Goal: Task Accomplishment & Management: Manage account settings

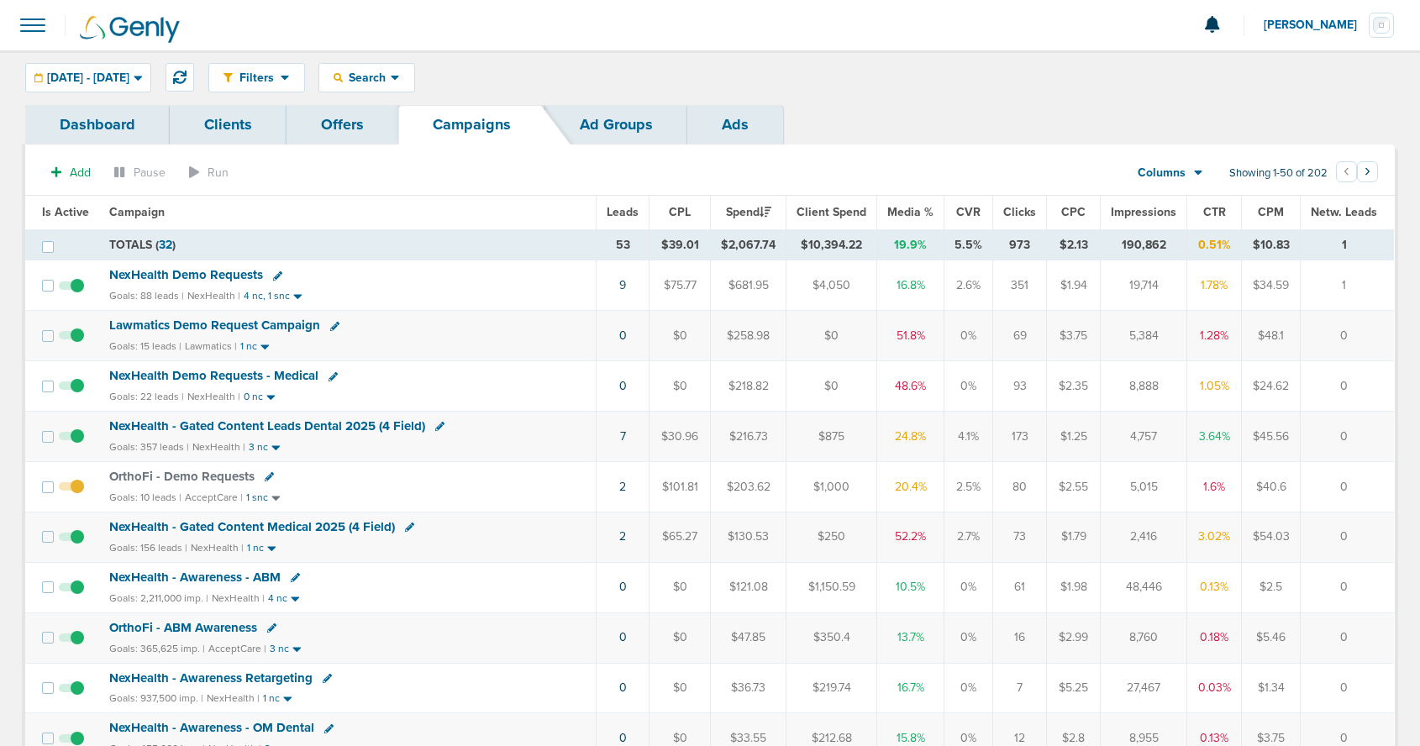
click at [162, 272] on span "NexHealth Demo Requests" at bounding box center [186, 274] width 154 height 15
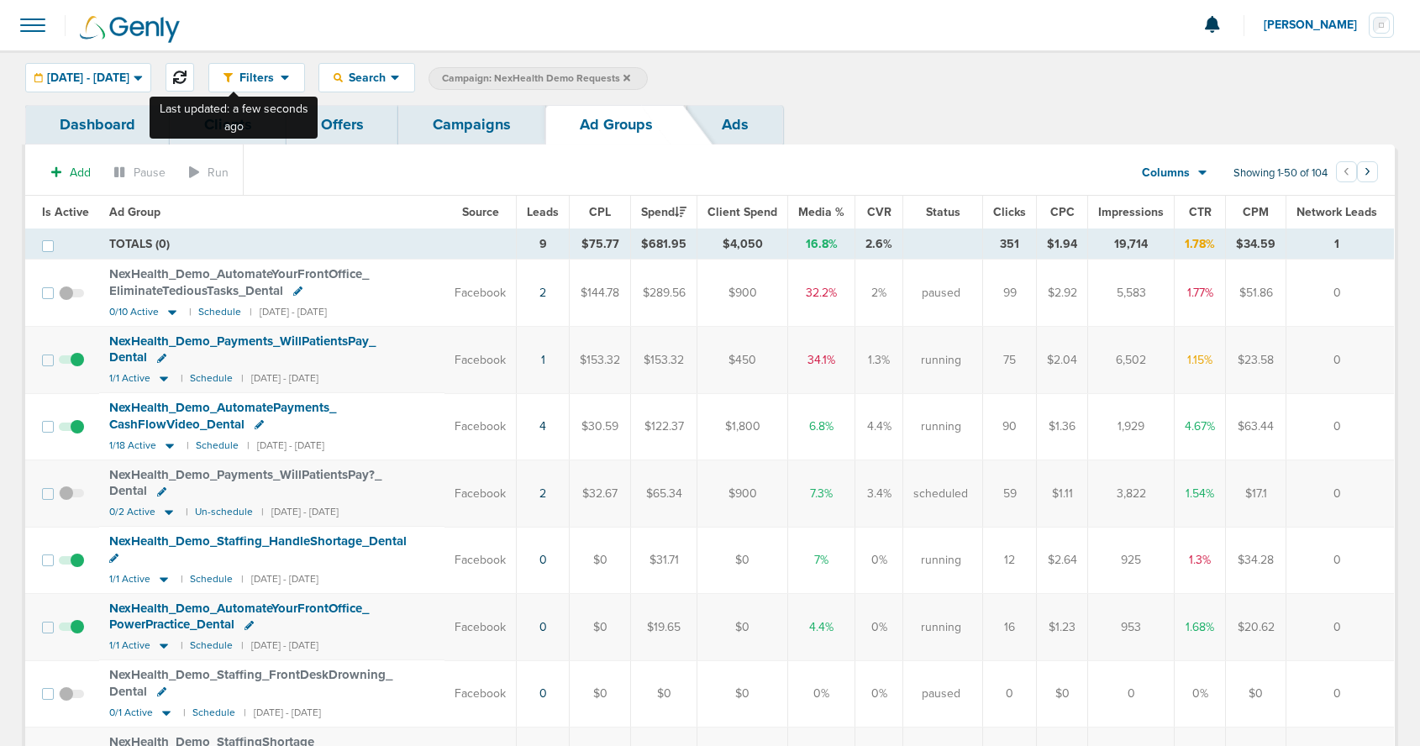
click at [186, 75] on icon at bounding box center [179, 77] width 13 height 13
click at [499, 126] on link "Campaigns" at bounding box center [471, 124] width 147 height 39
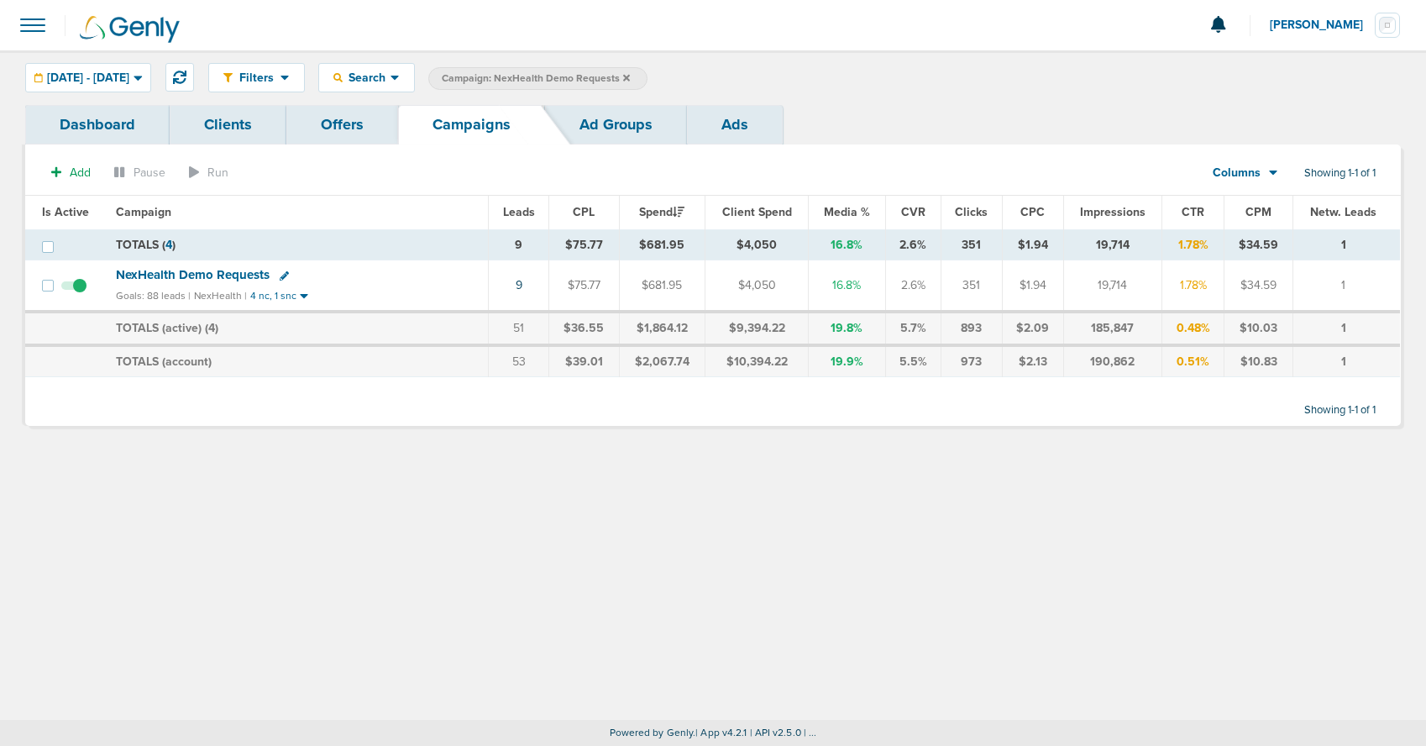
click at [284, 276] on icon at bounding box center [284, 275] width 9 height 9
select select
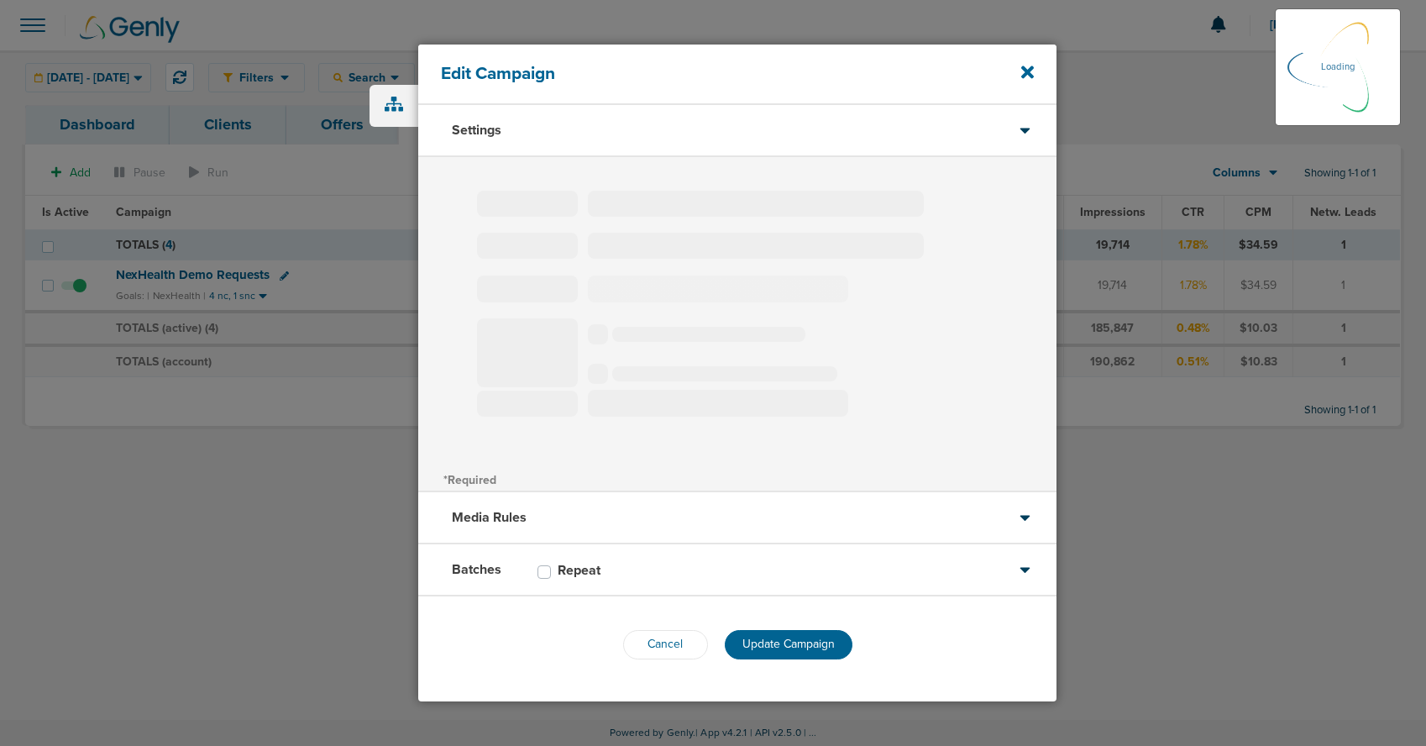
type input "NexHealth Demo Requests"
select select "Leads"
radio input "true"
select select "readWrite"
select select "1"
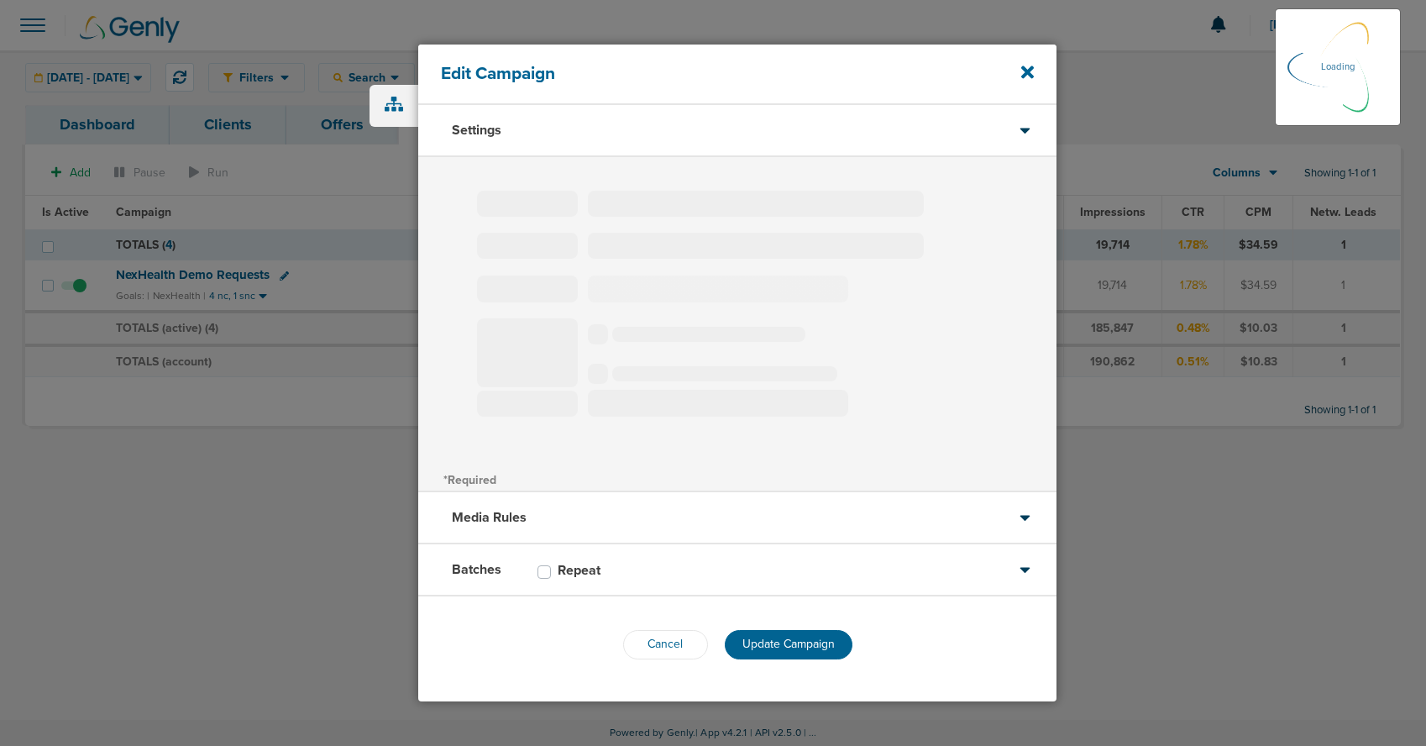
select select "2"
select select "3"
select select "4"
select select "6"
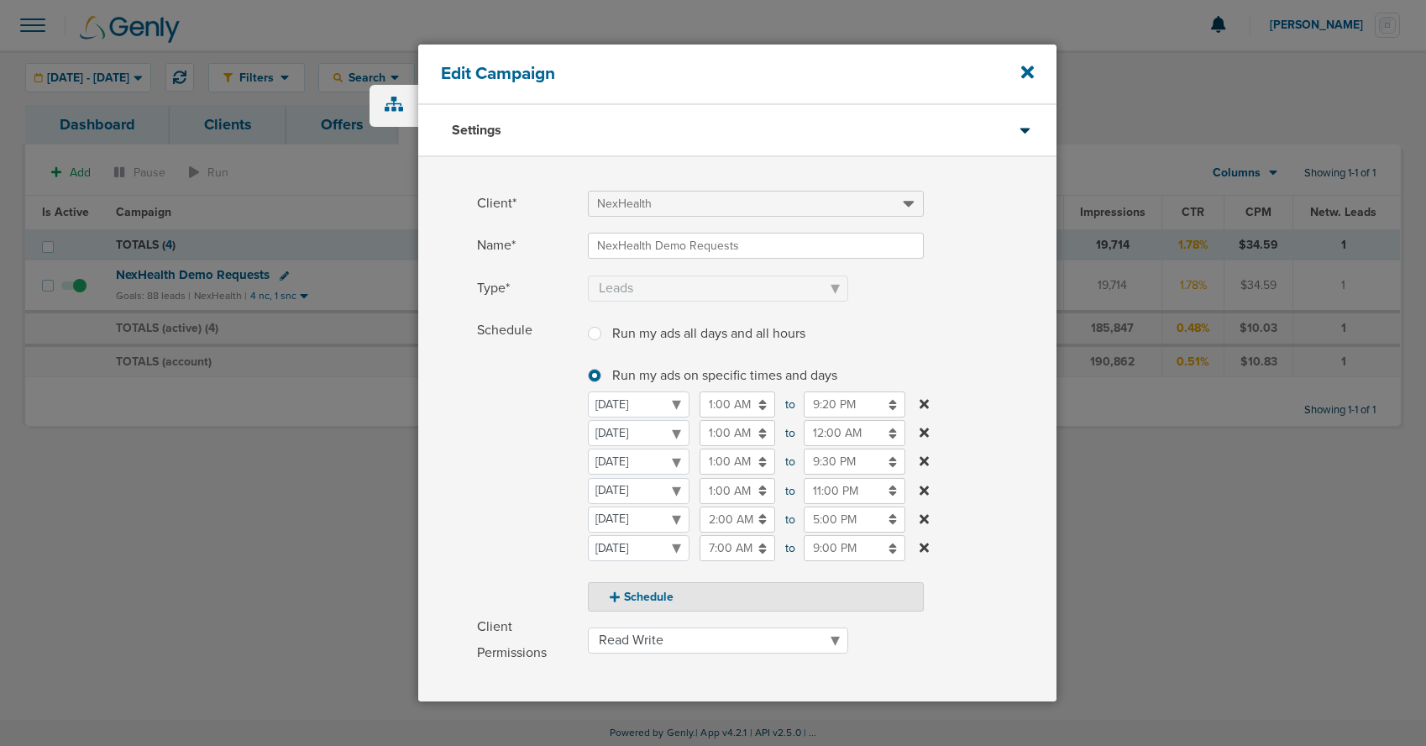
click at [826, 436] on input "12:00 AM" at bounding box center [855, 433] width 102 height 26
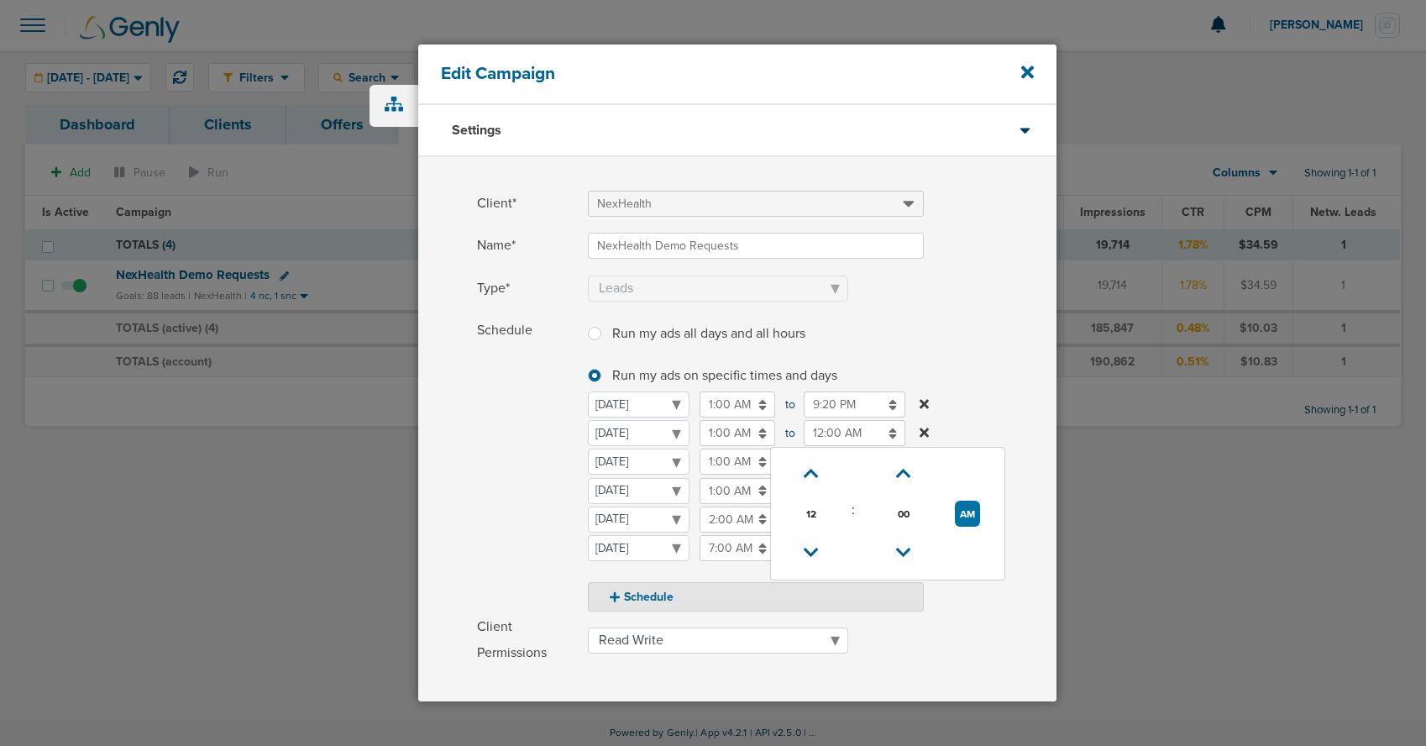
click at [813, 551] on icon at bounding box center [811, 553] width 15 height 10
type input "11:00 PM"
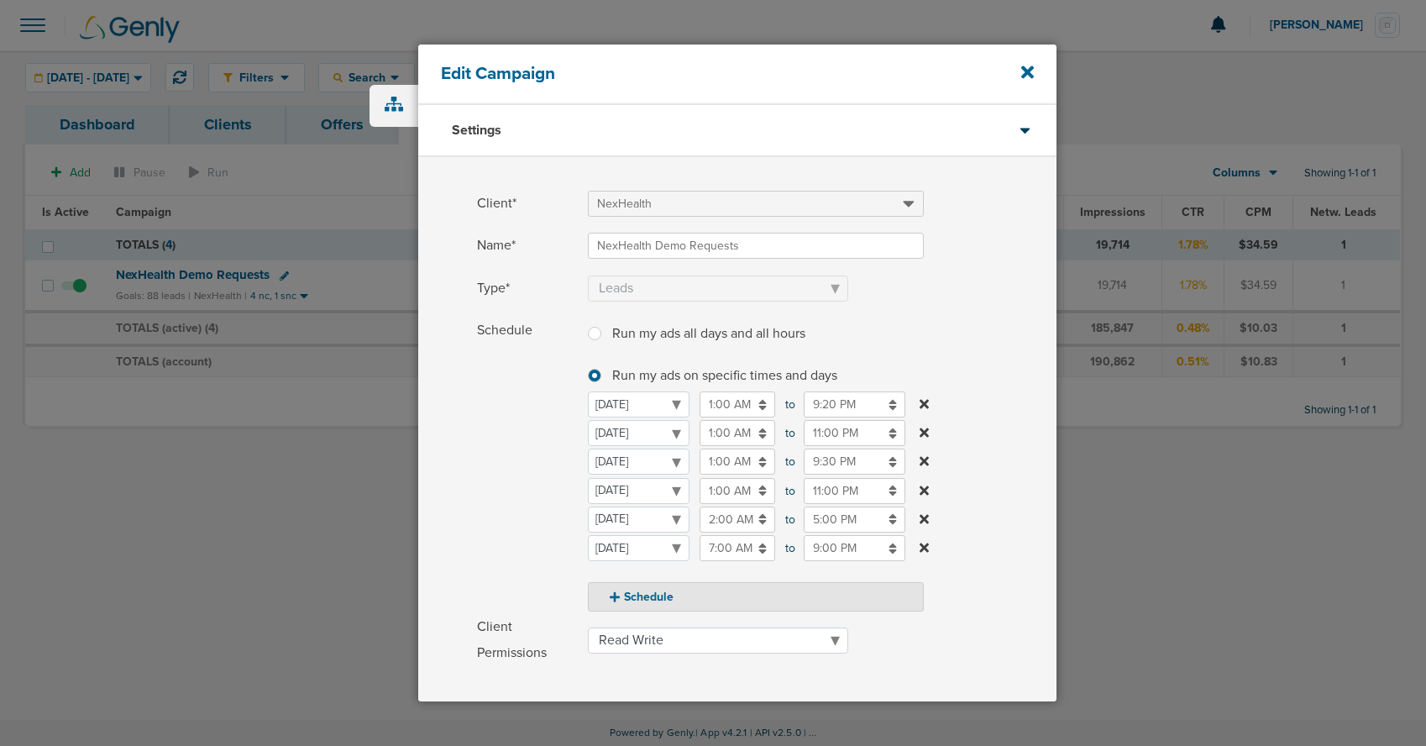
click at [536, 512] on span "Schedule" at bounding box center [527, 465] width 101 height 294
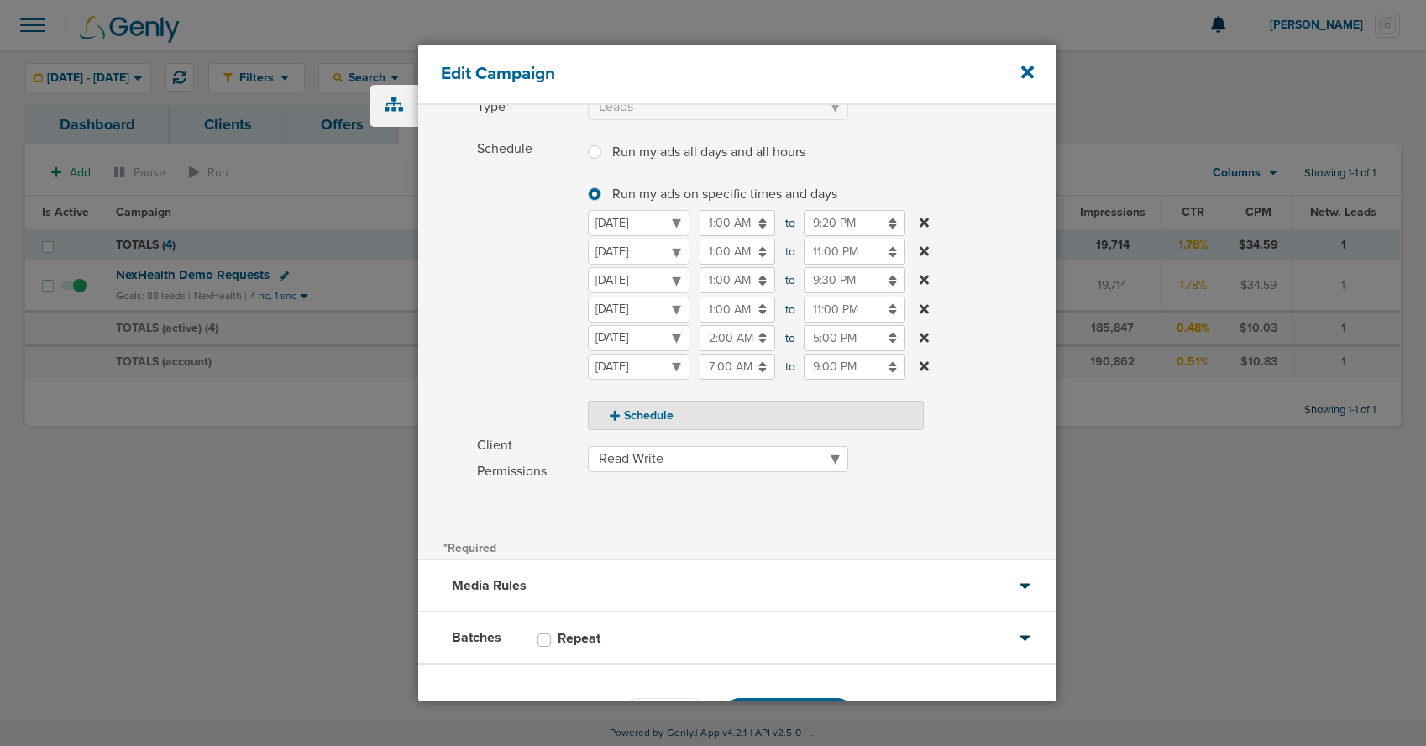
scroll to position [241, 0]
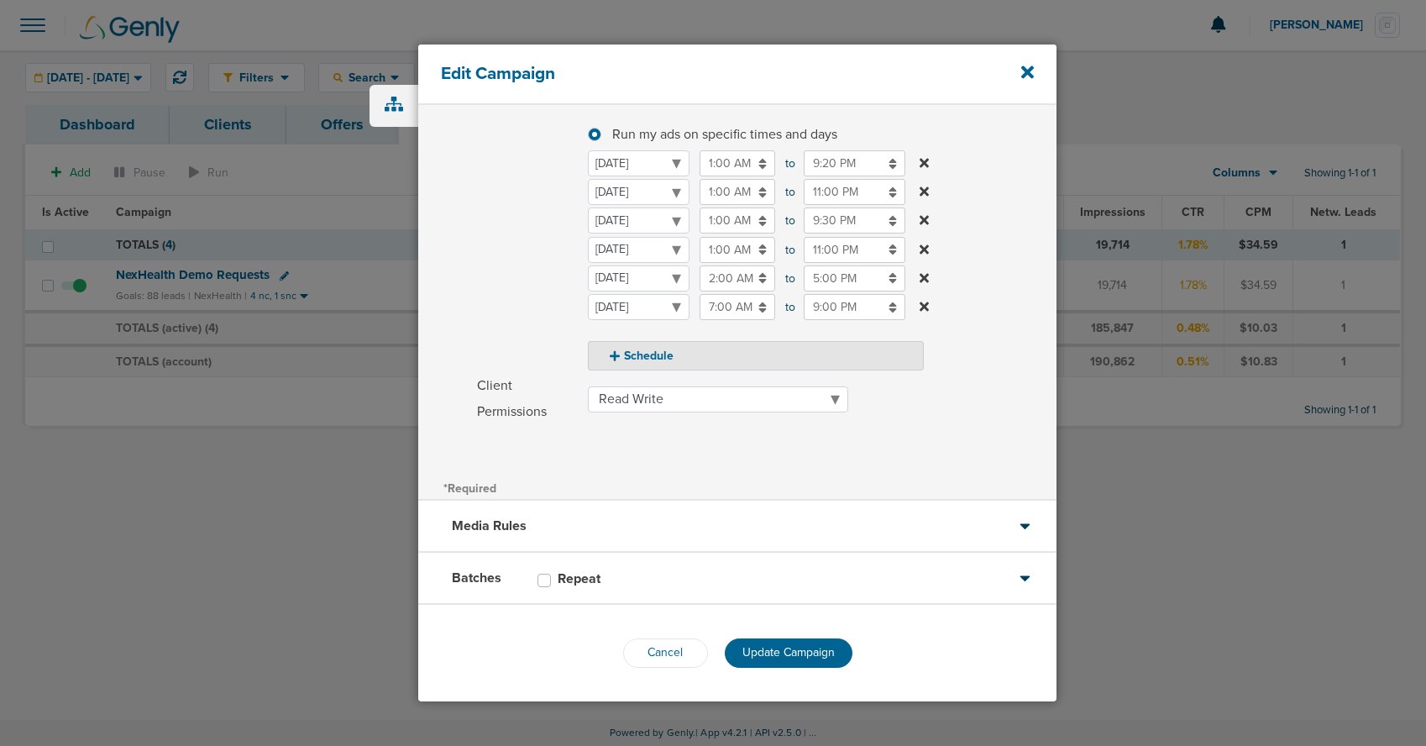
click at [780, 646] on span "Update Campaign" at bounding box center [789, 652] width 92 height 14
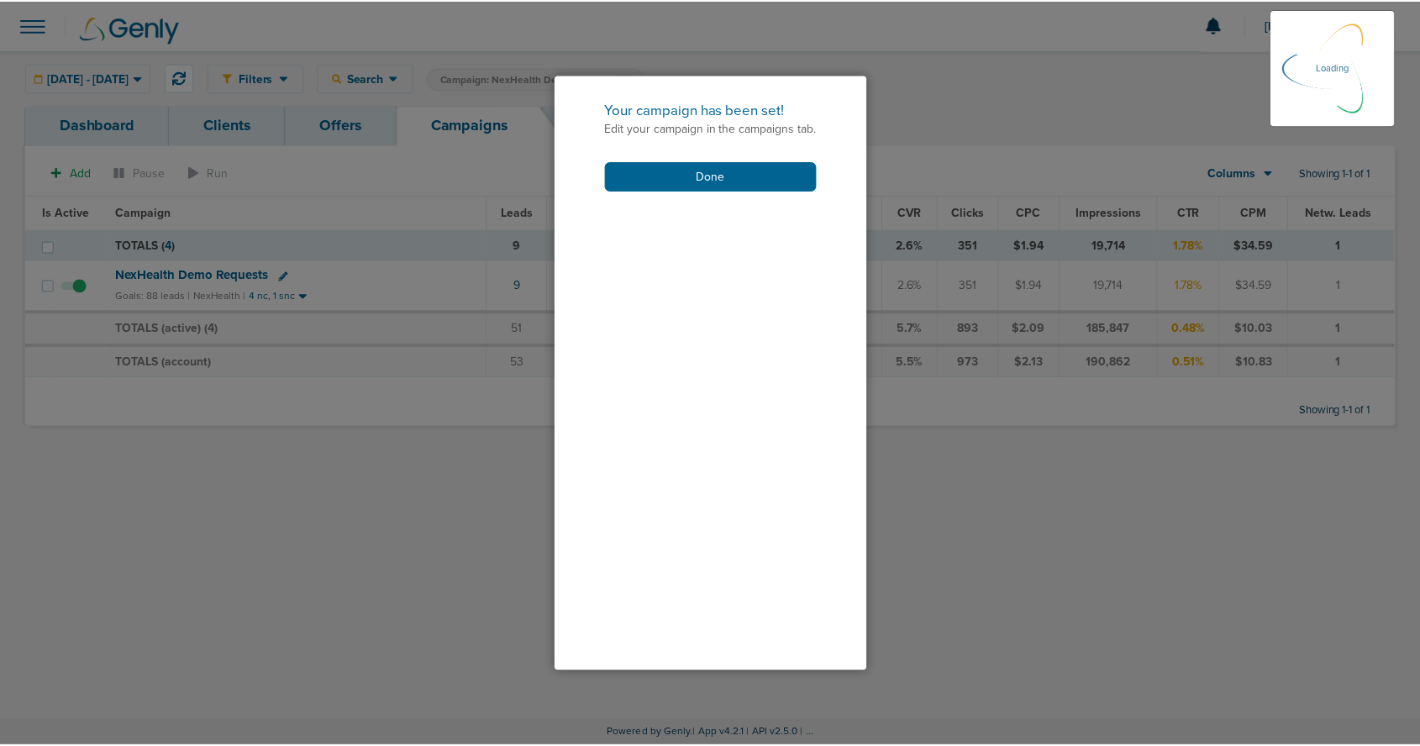
scroll to position [188, 0]
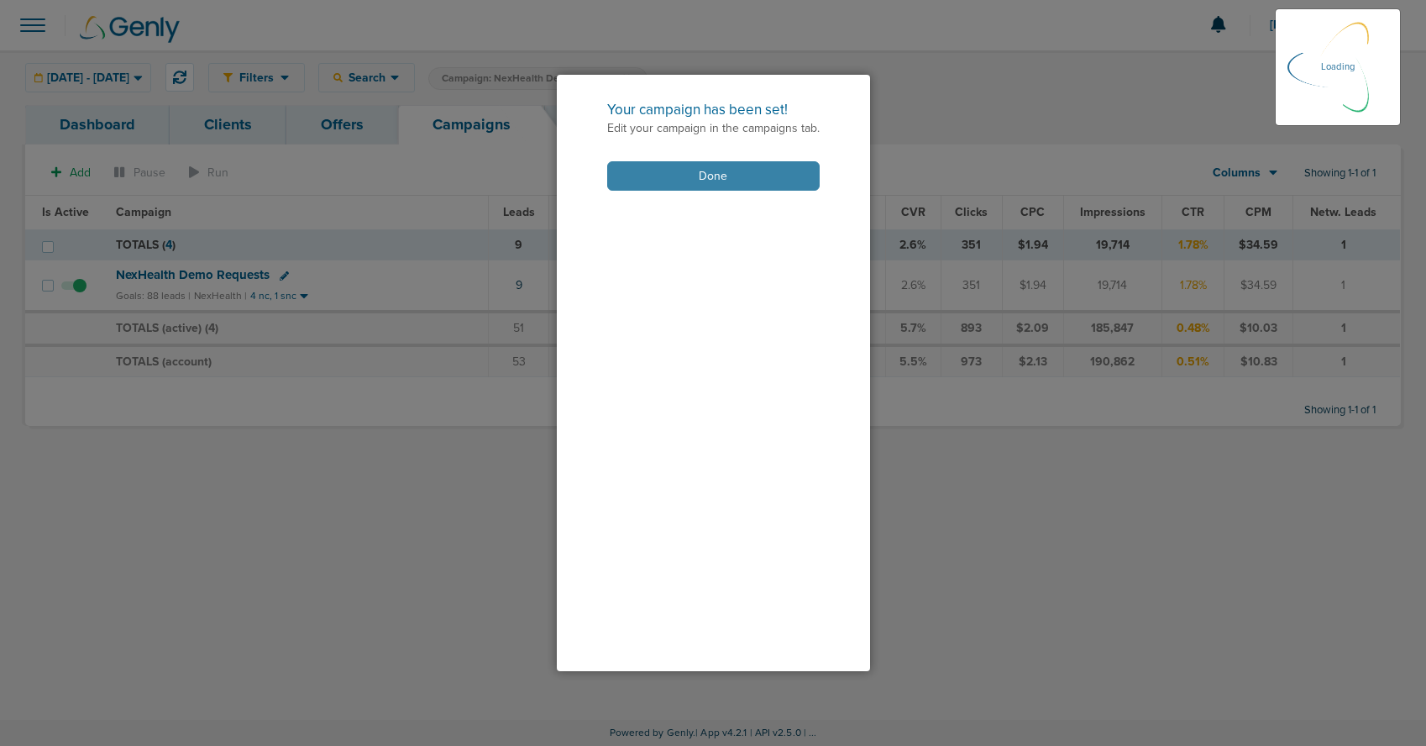
click at [713, 173] on button "Done" at bounding box center [713, 175] width 213 height 29
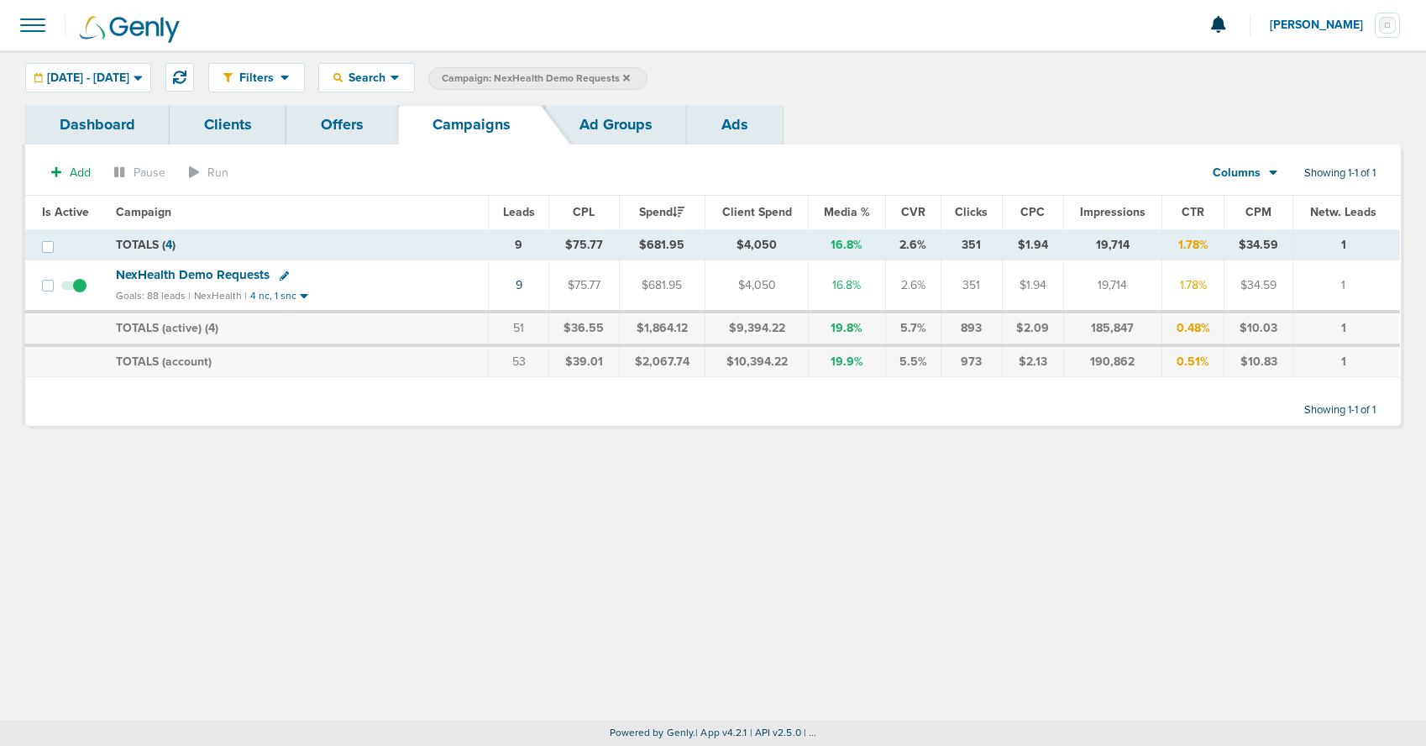
click at [630, 76] on icon at bounding box center [626, 77] width 7 height 7
